Goal: Task Accomplishment & Management: Use online tool/utility

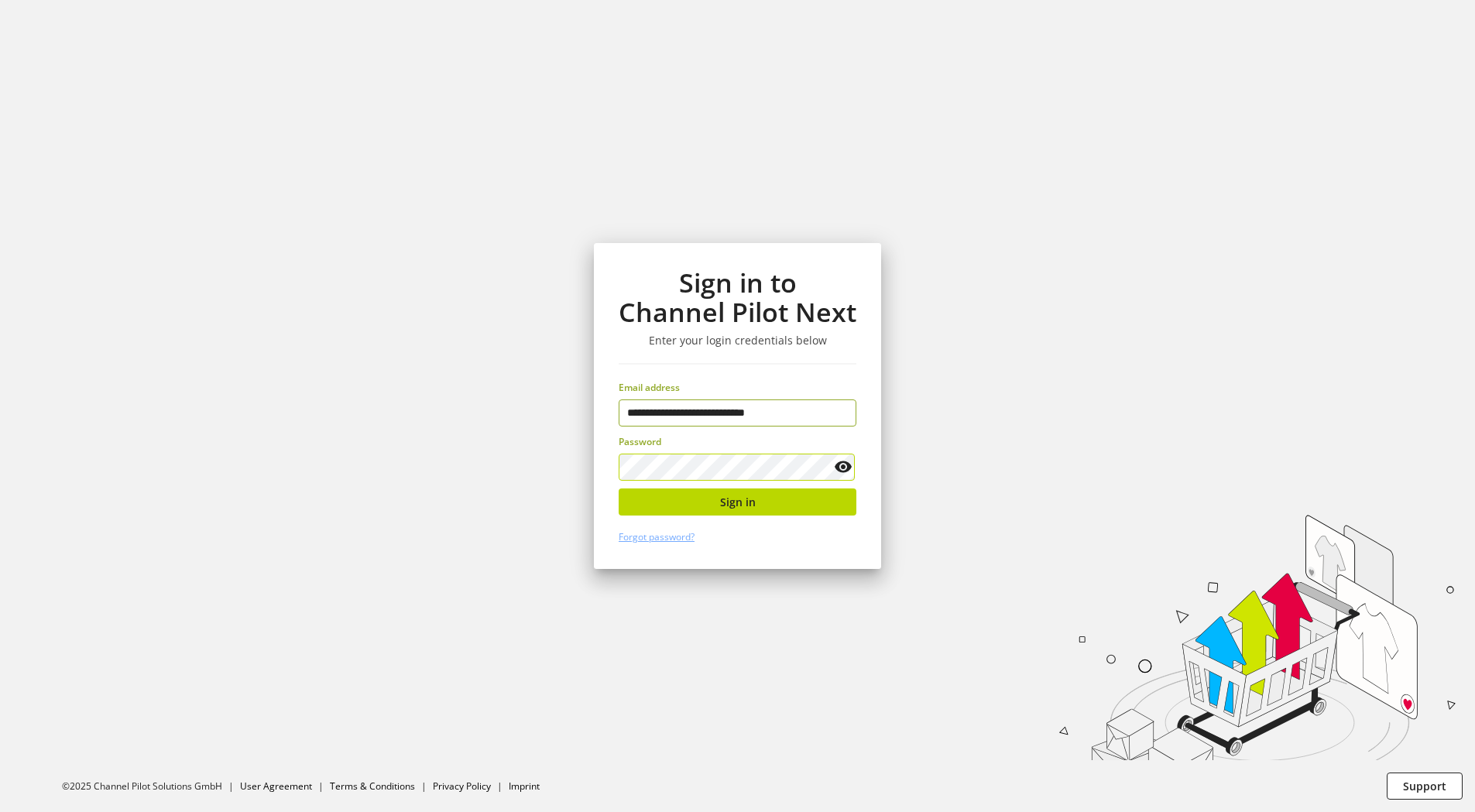
type input "**********"
click at [757, 503] on button "Sign in" at bounding box center [738, 502] width 238 height 27
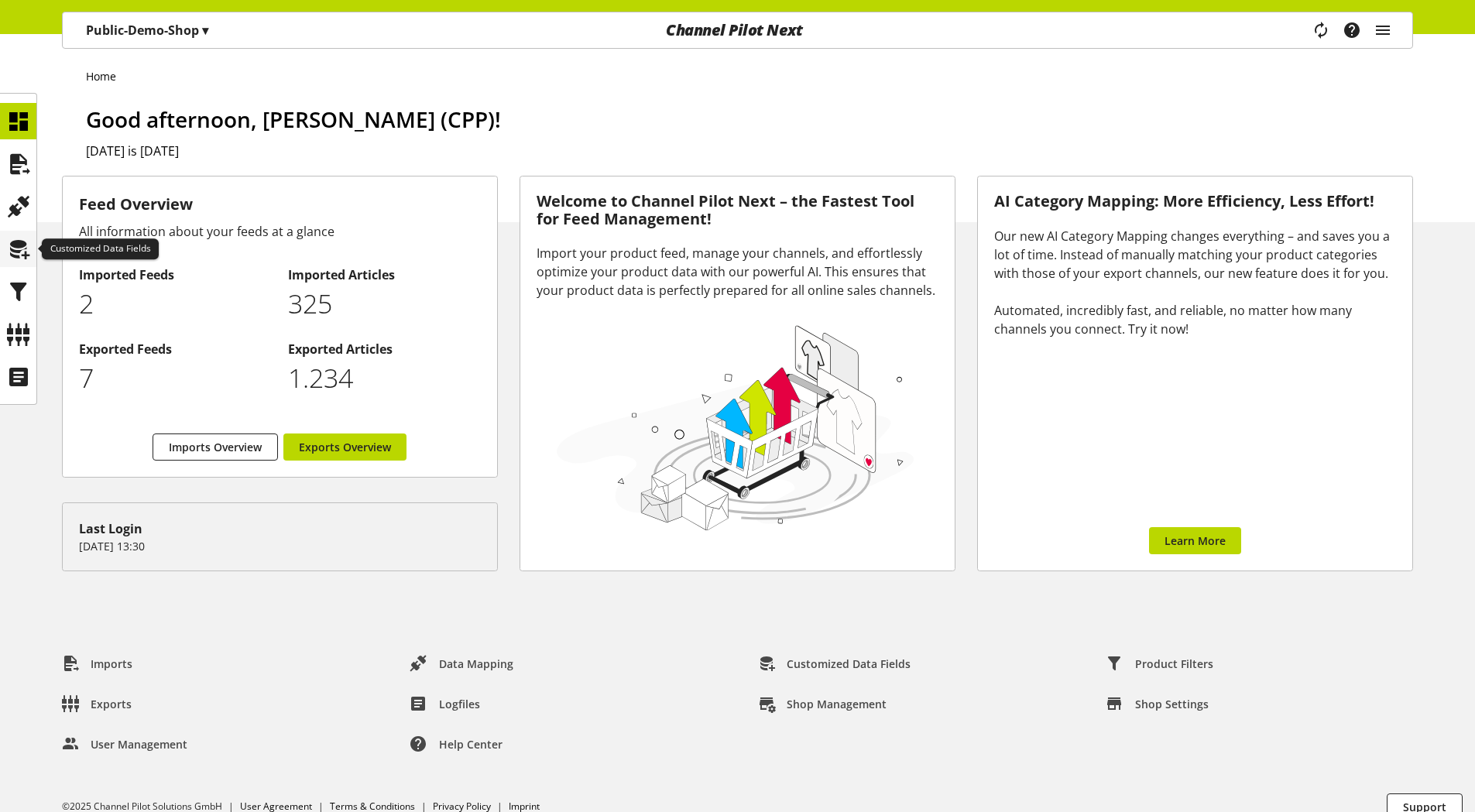
click at [12, 253] on icon at bounding box center [18, 249] width 25 height 31
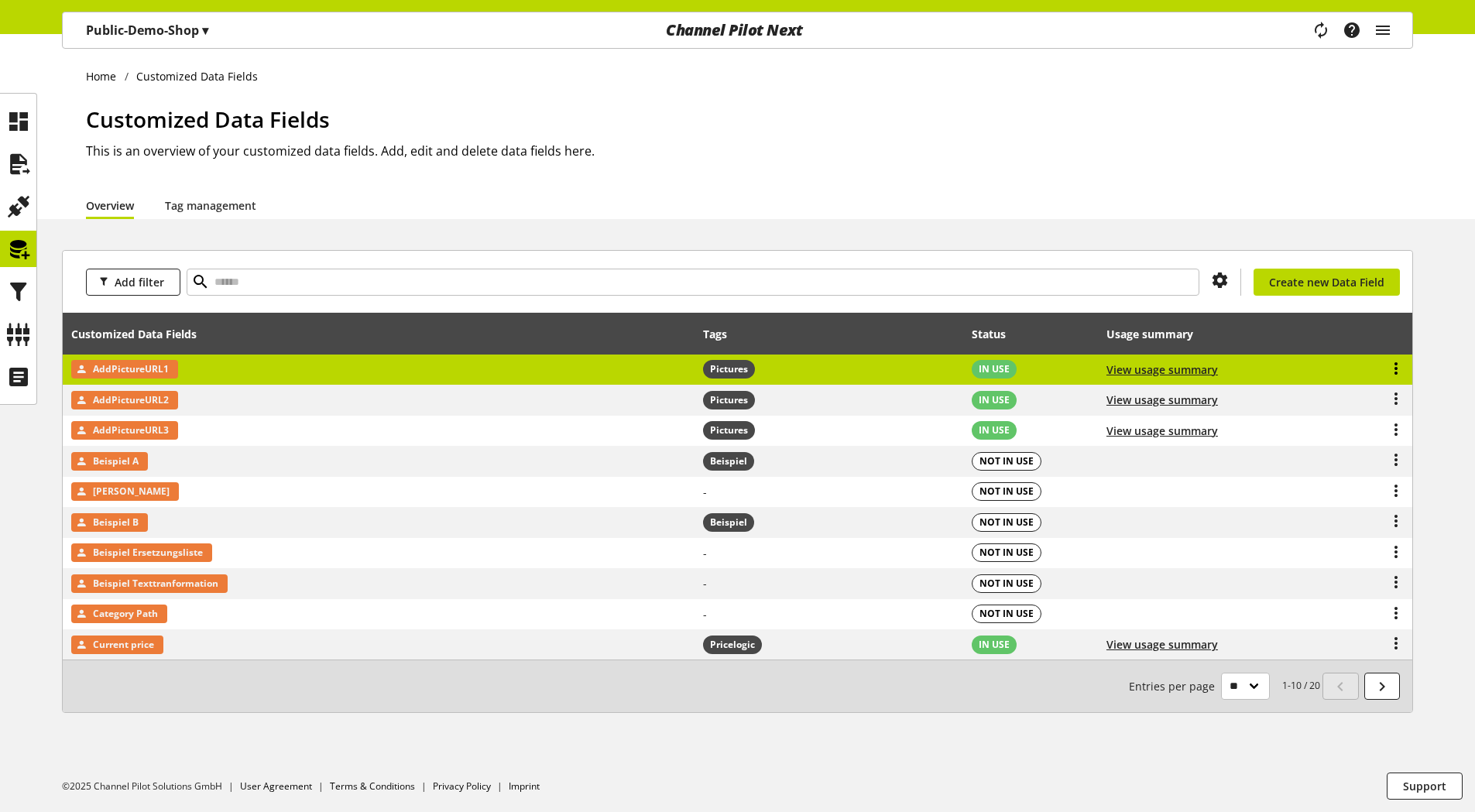
click at [1395, 365] on icon at bounding box center [1396, 368] width 18 height 28
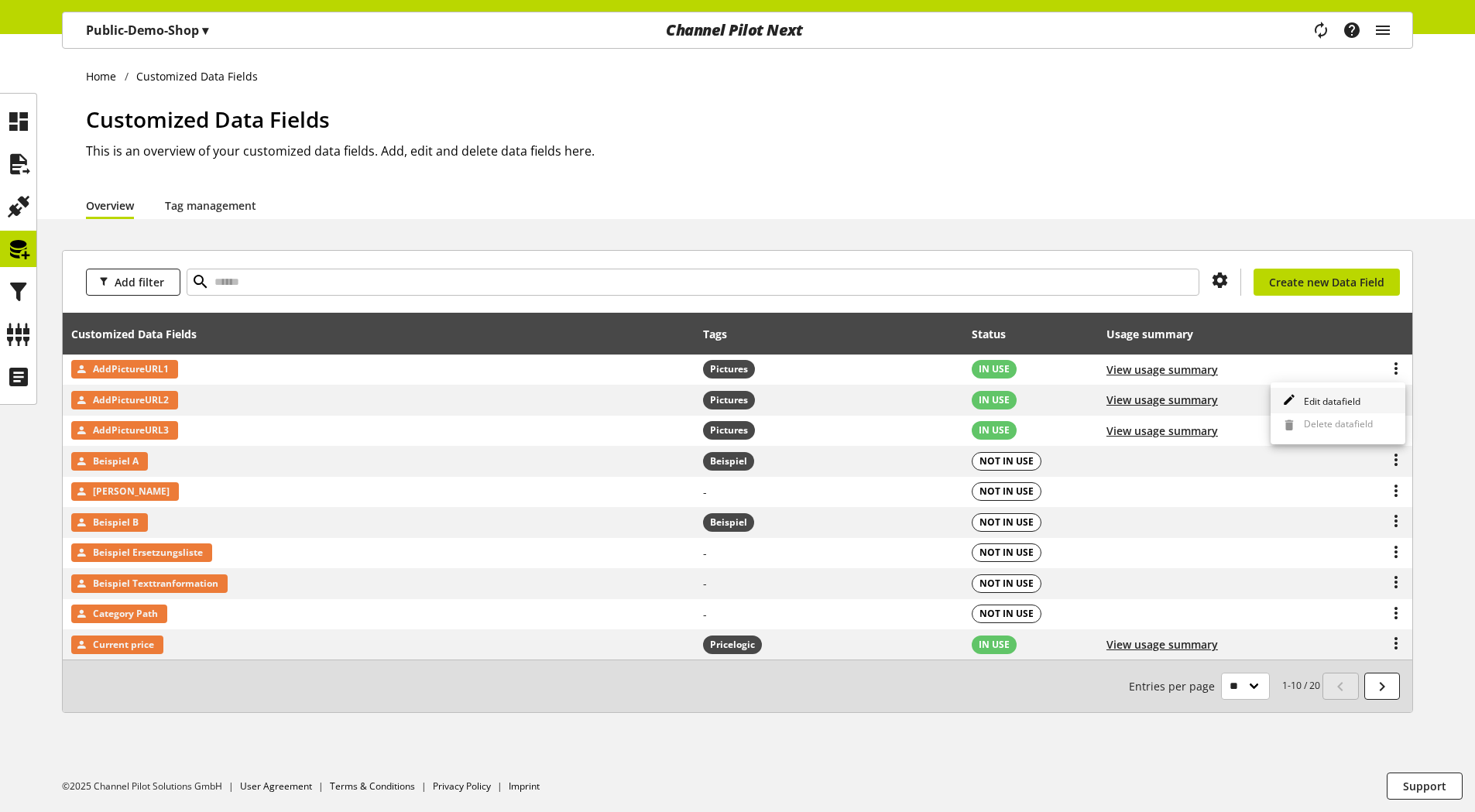
click at [1340, 402] on span "Edit datafield" at bounding box center [1329, 401] width 63 height 13
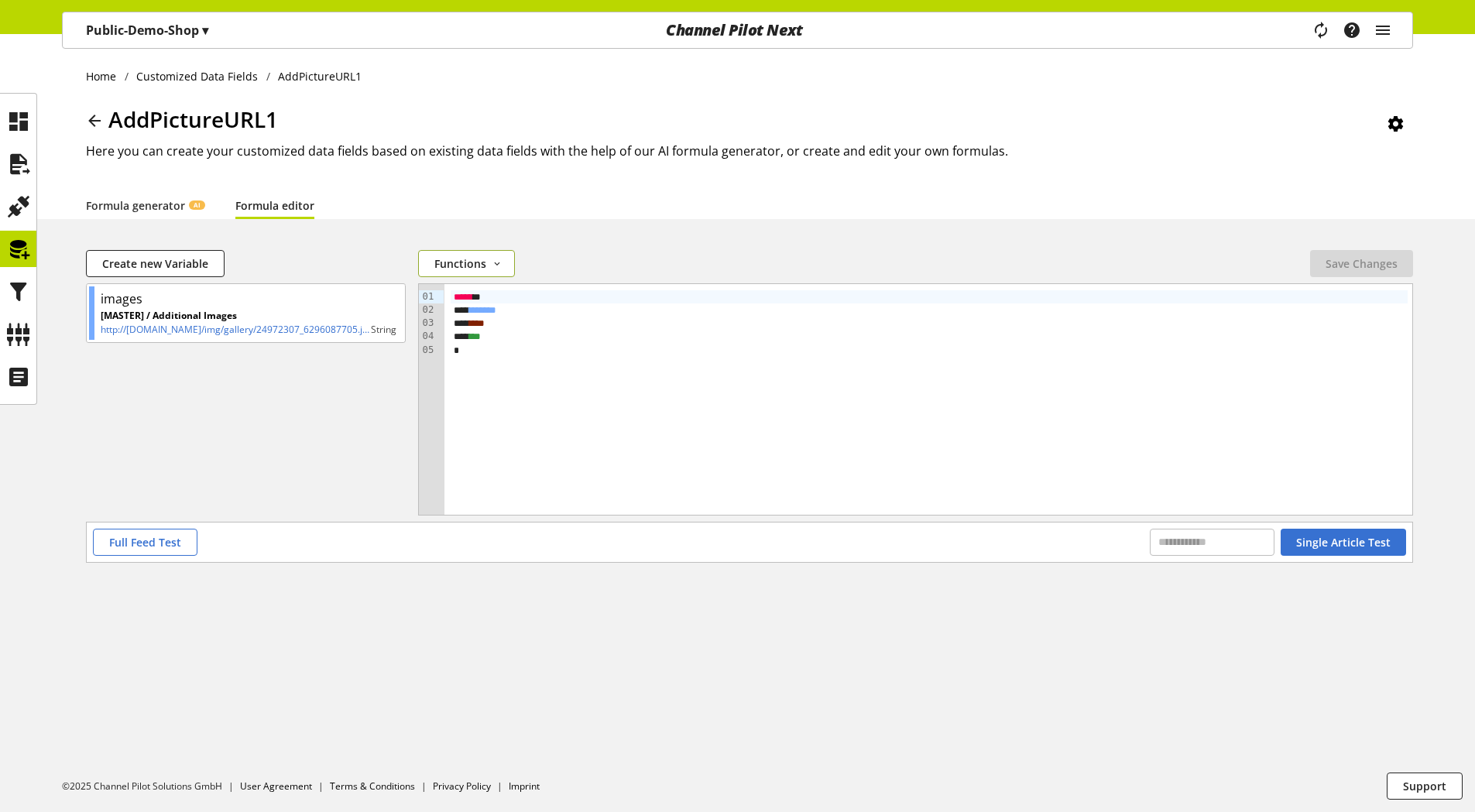
click at [472, 261] on span "Functions" at bounding box center [460, 263] width 52 height 16
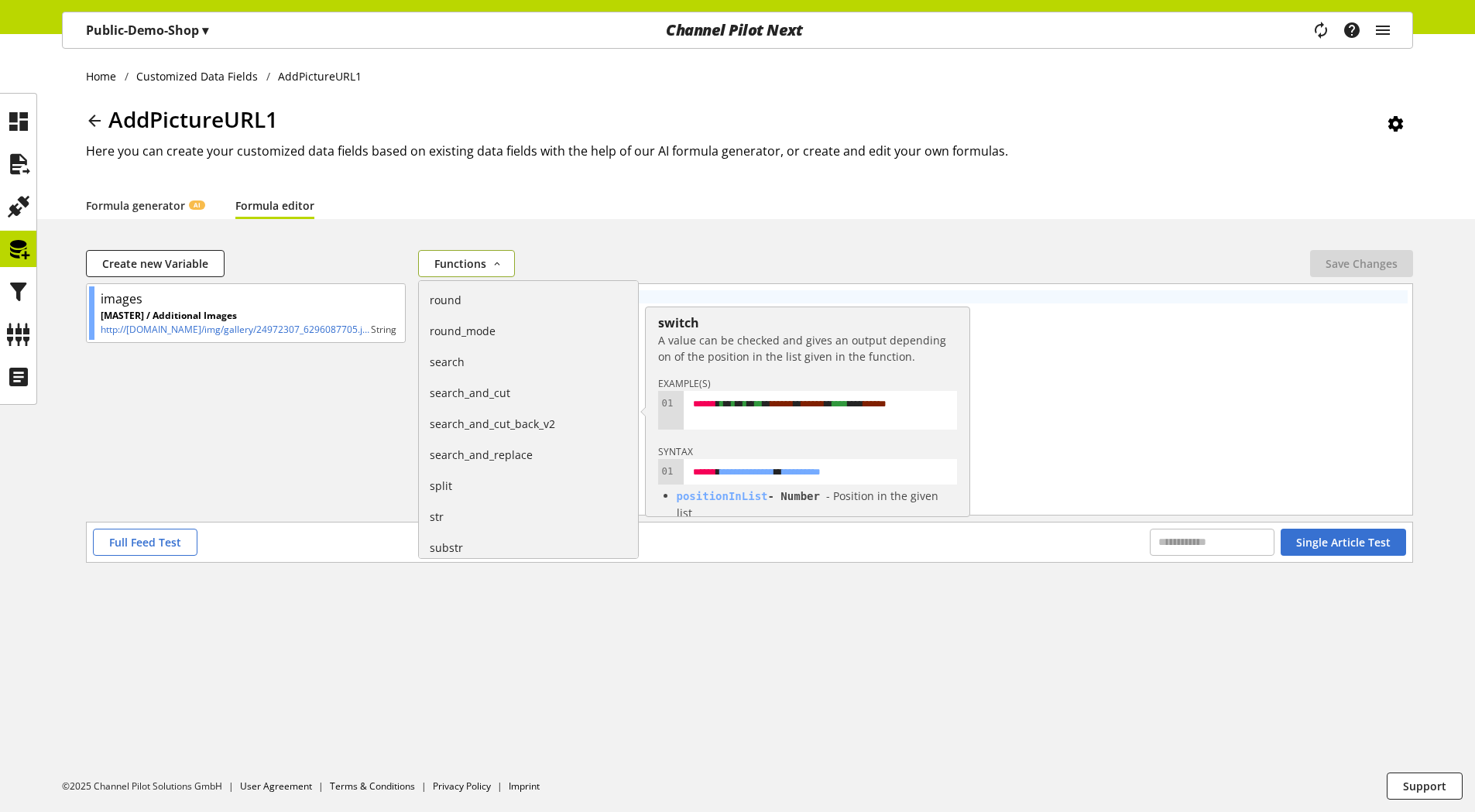
scroll to position [1766, 0]
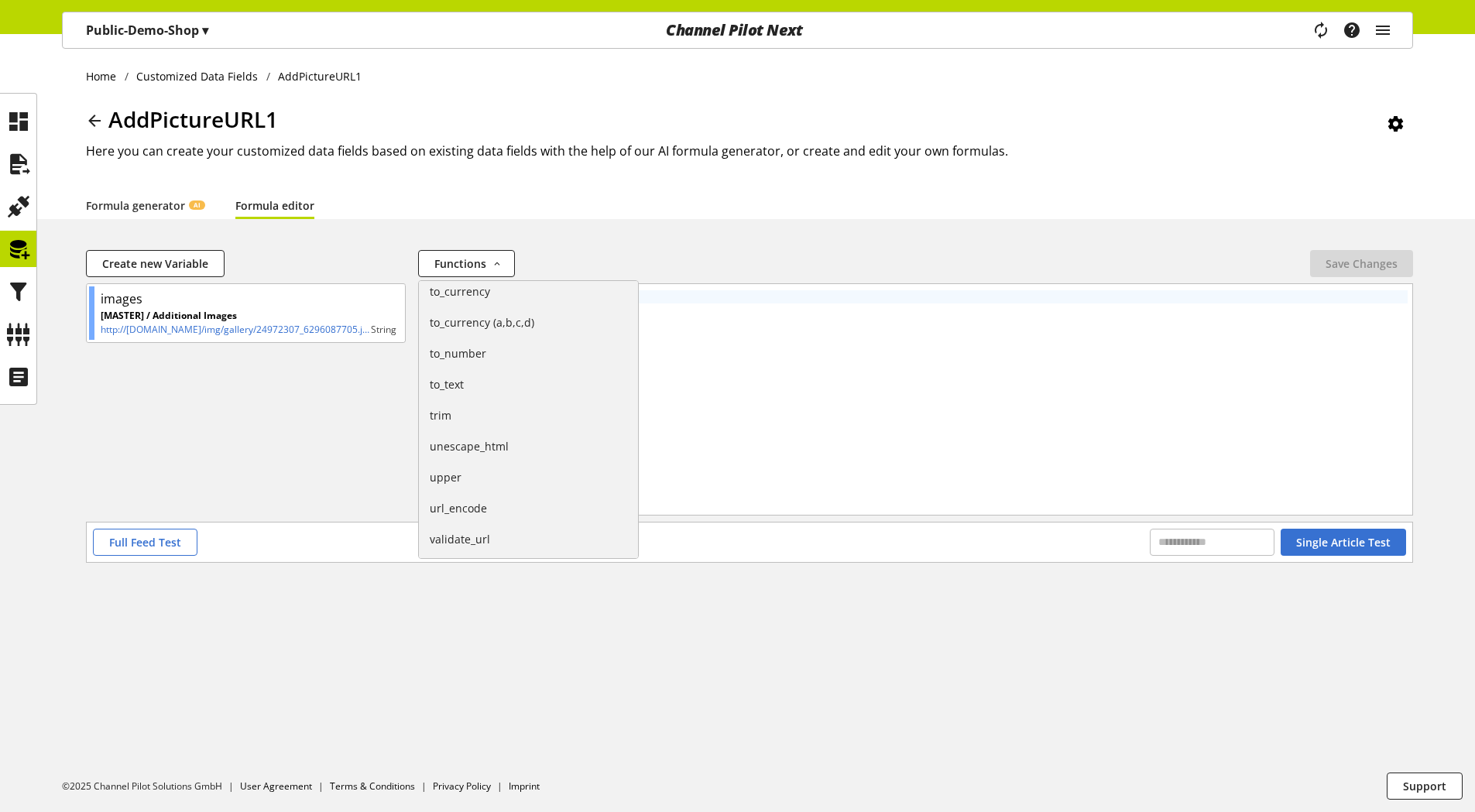
click at [631, 202] on div "Formula generator AI Formula editor" at bounding box center [750, 204] width 1327 height 28
